Goal: Find specific page/section: Find specific page/section

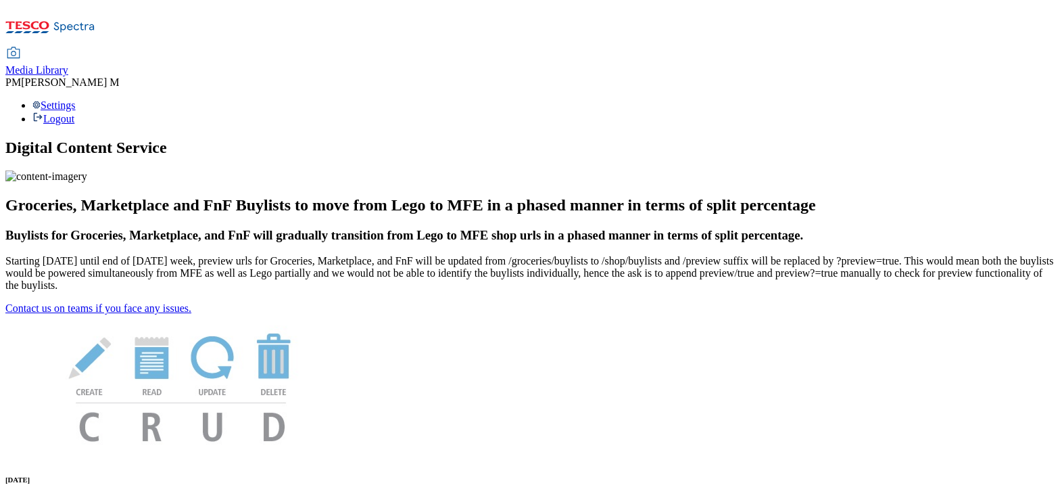
click at [68, 64] on span "Media Library" at bounding box center [36, 69] width 63 height 11
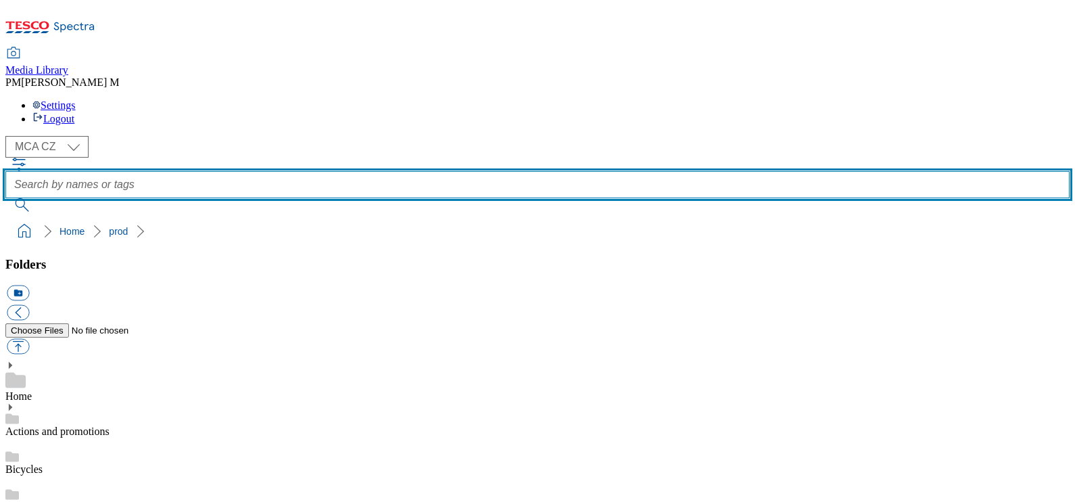
click at [464, 171] on input "text" at bounding box center [537, 184] width 1064 height 27
paste input "XD7"
type input "XD7"
click at [5, 198] on button "submit" at bounding box center [22, 205] width 35 height 14
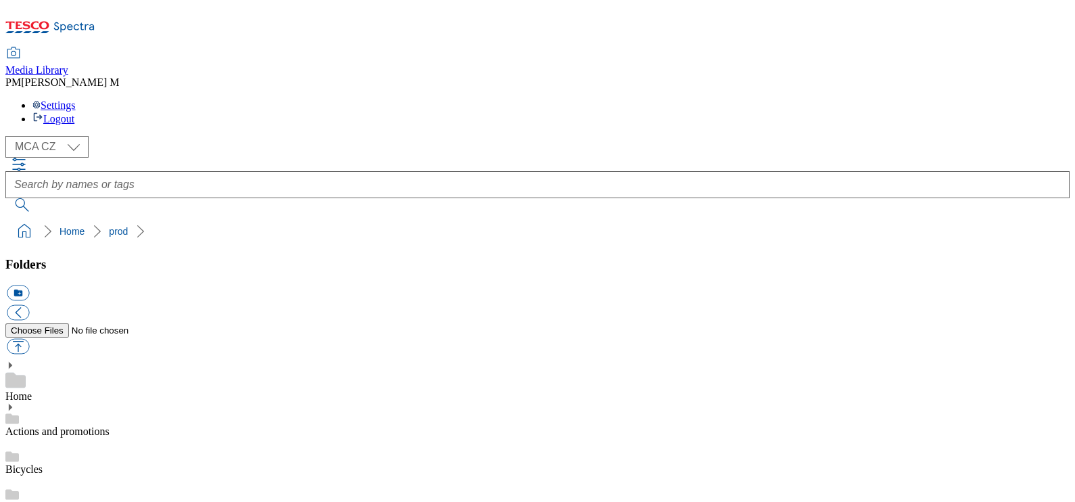
scroll to position [1034, 0]
